Goal: Navigation & Orientation: Find specific page/section

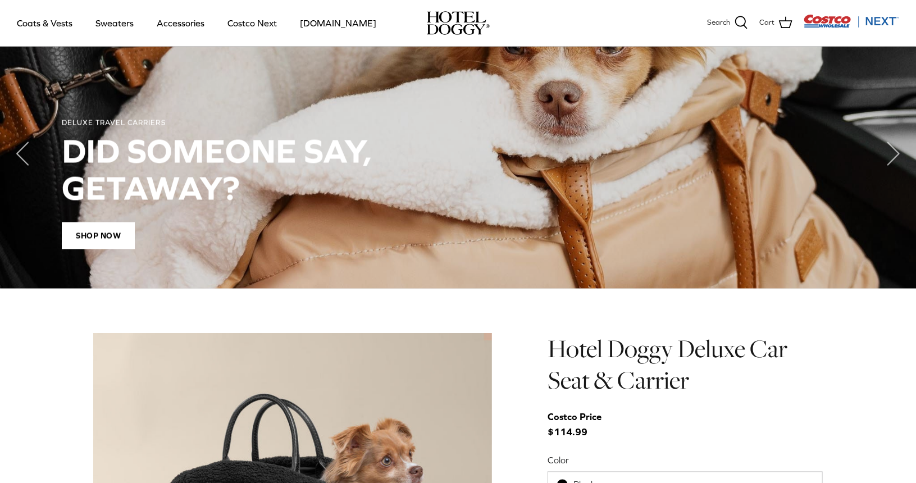
scroll to position [818, 0]
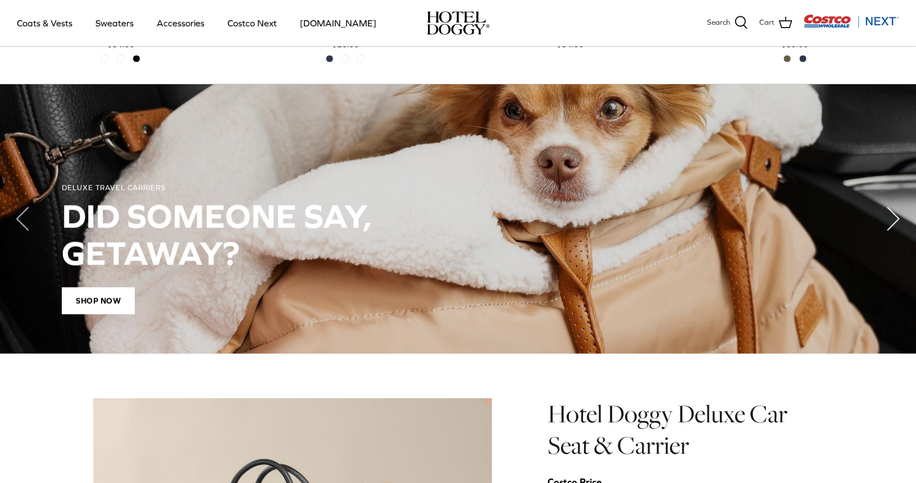
click at [889, 218] on polyline "Next" at bounding box center [893, 219] width 11 height 22
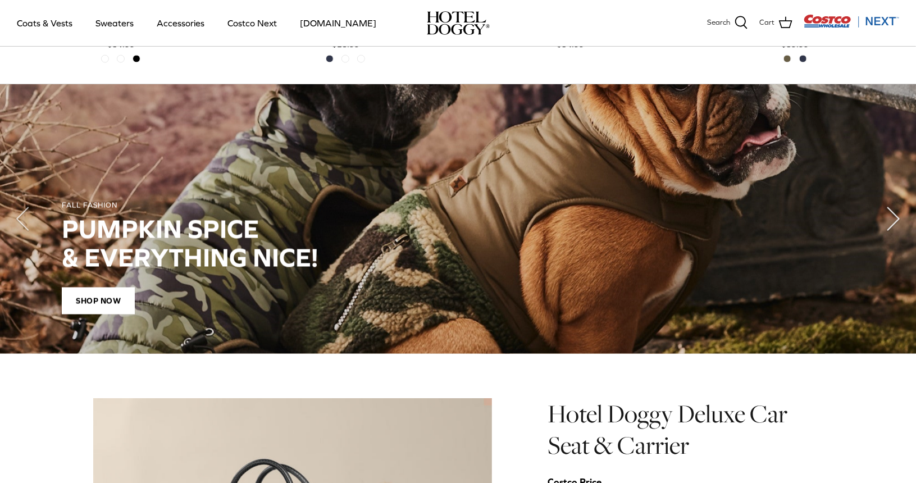
click at [889, 218] on polyline "Next" at bounding box center [893, 219] width 11 height 22
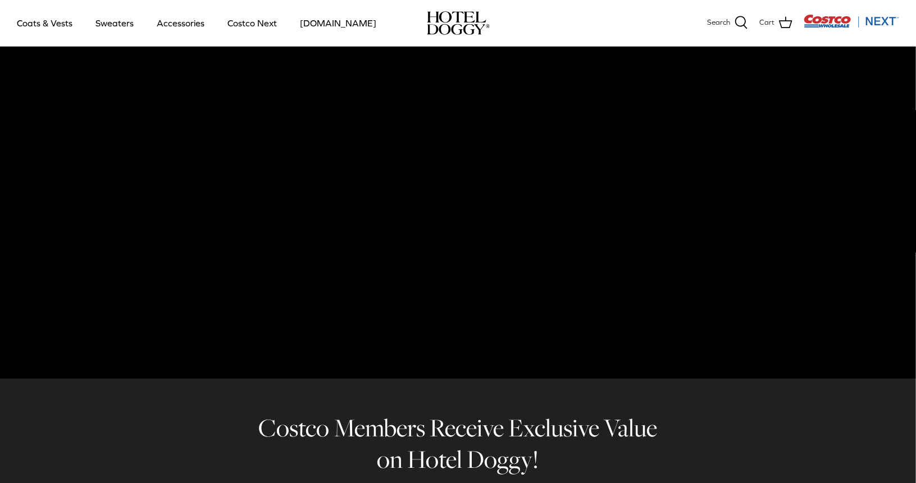
scroll to position [0, 0]
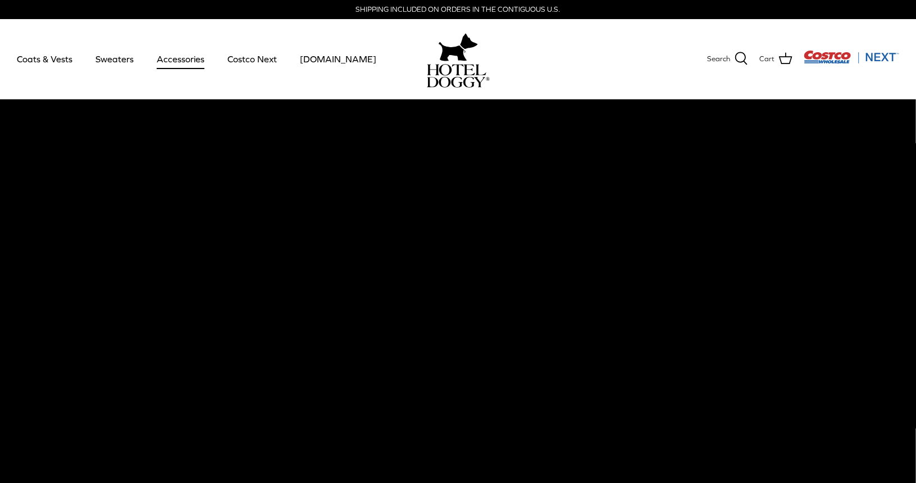
click at [160, 59] on link "Accessories" at bounding box center [181, 59] width 68 height 38
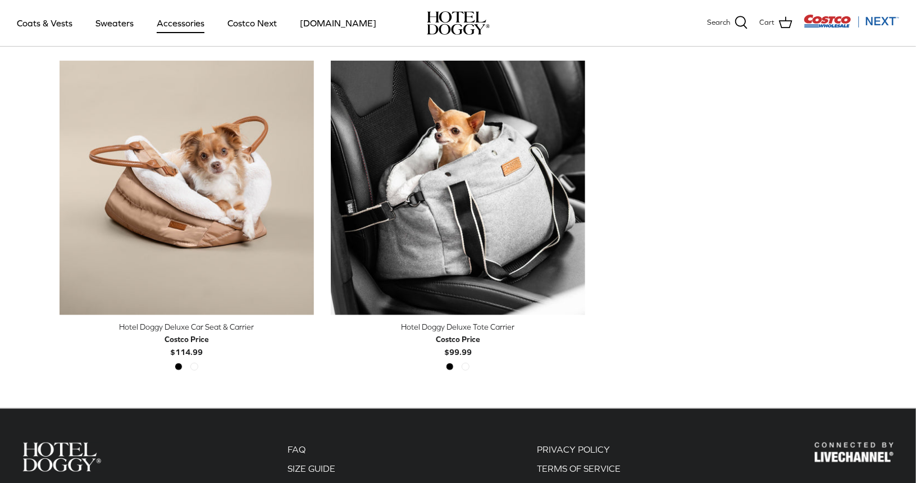
scroll to position [221, 0]
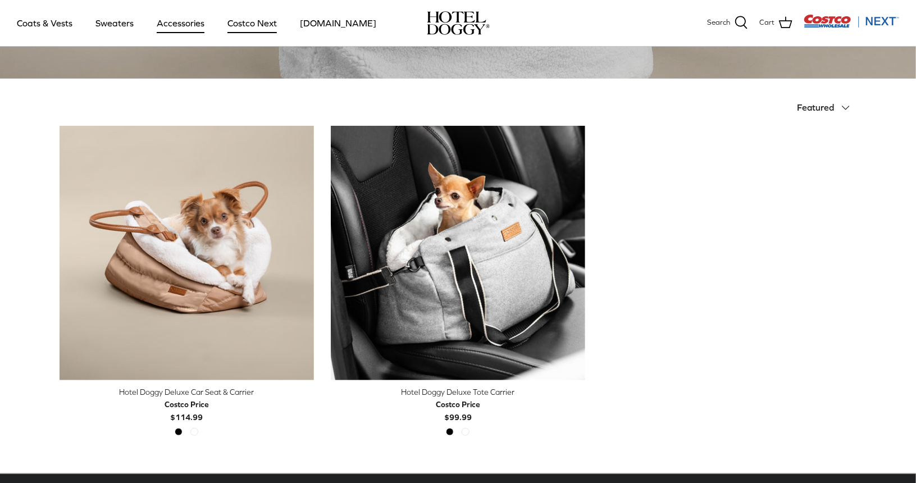
click at [270, 25] on link "Costco Next" at bounding box center [252, 23] width 70 height 38
